Goal: Find contact information: Find contact information

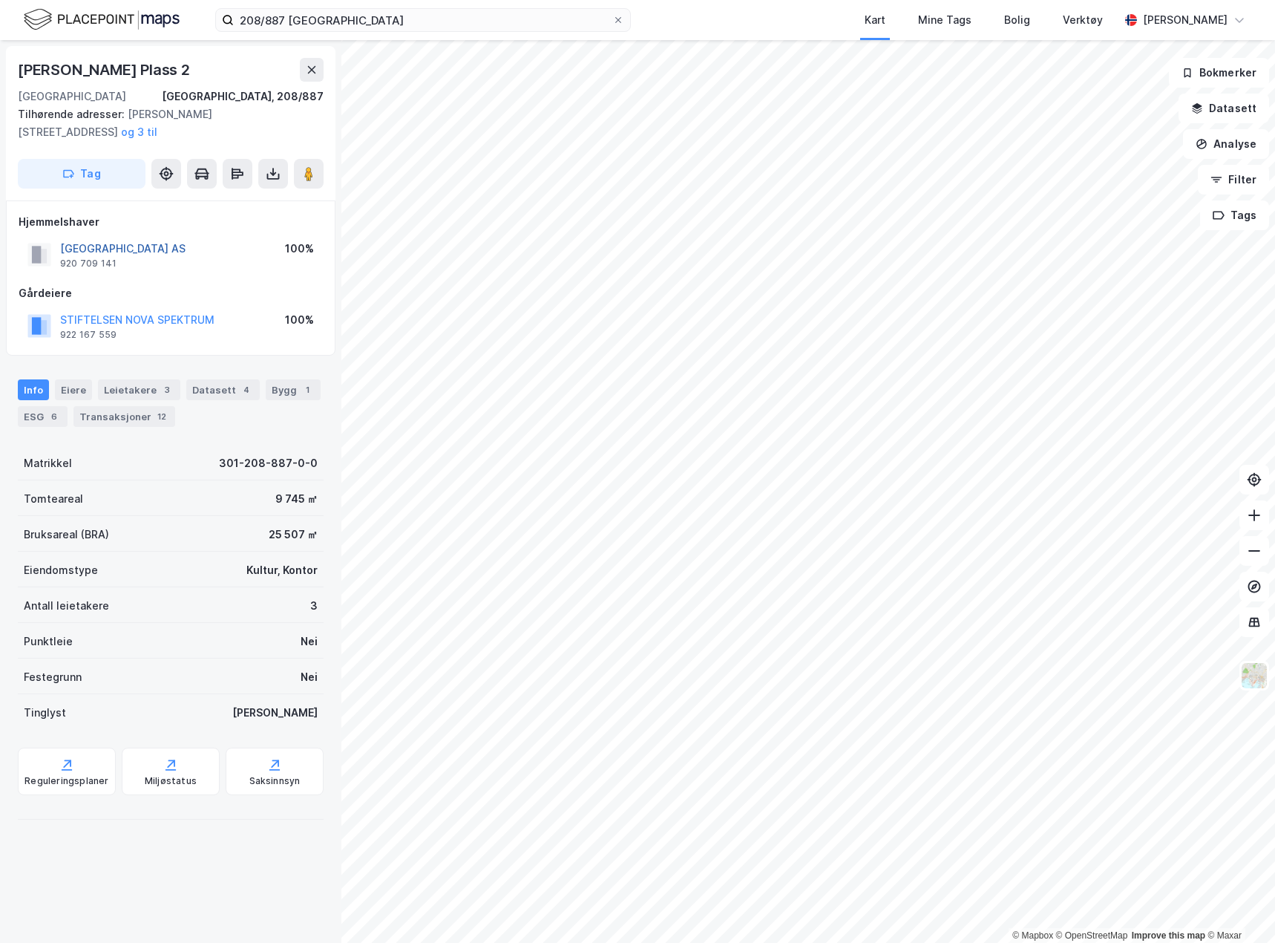
click at [0, 0] on button "[GEOGRAPHIC_DATA] AS" at bounding box center [0, 0] width 0 height 0
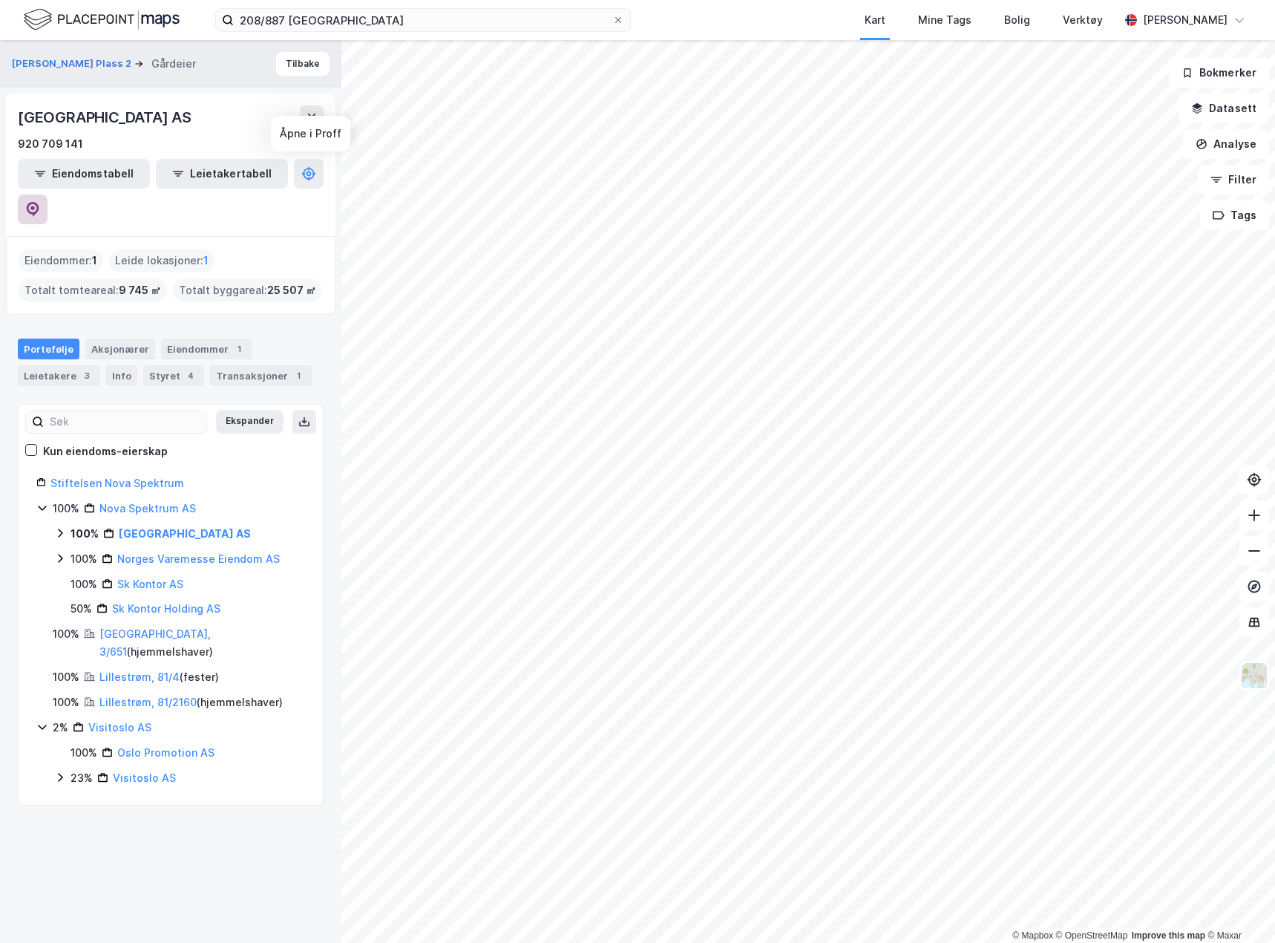
click at [40, 202] on icon at bounding box center [32, 209] width 15 height 15
